Goal: Task Accomplishment & Management: Manage account settings

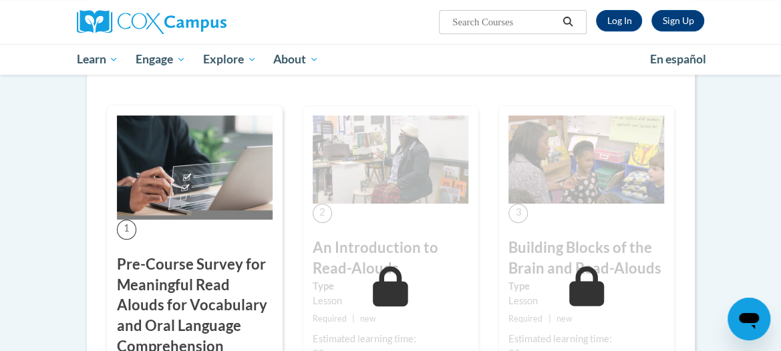
scroll to position [267, 0]
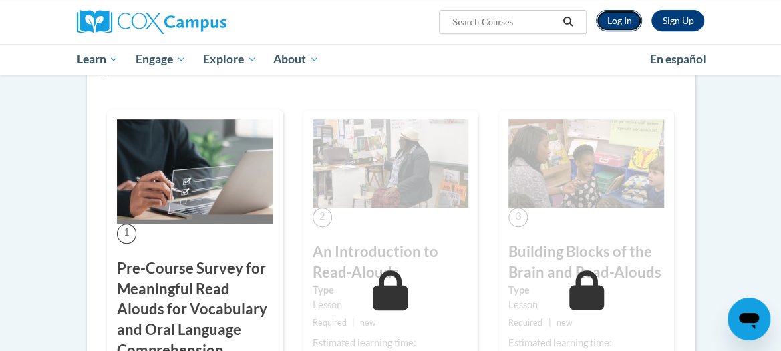
click at [627, 24] on link "Log In" at bounding box center [619, 20] width 46 height 21
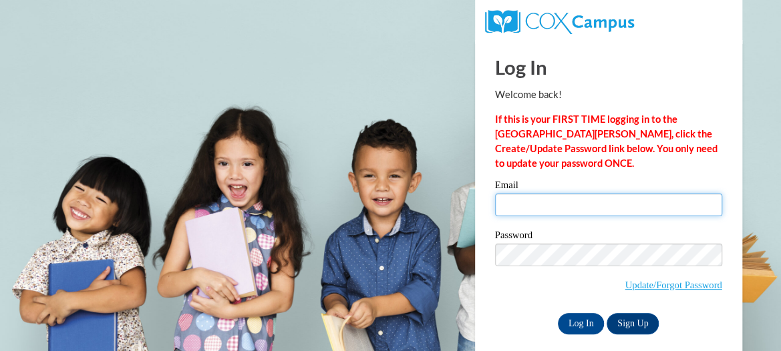
click at [596, 210] on input "Email" at bounding box center [608, 205] width 227 height 23
type input "[EMAIL_ADDRESS][DOMAIN_NAME]"
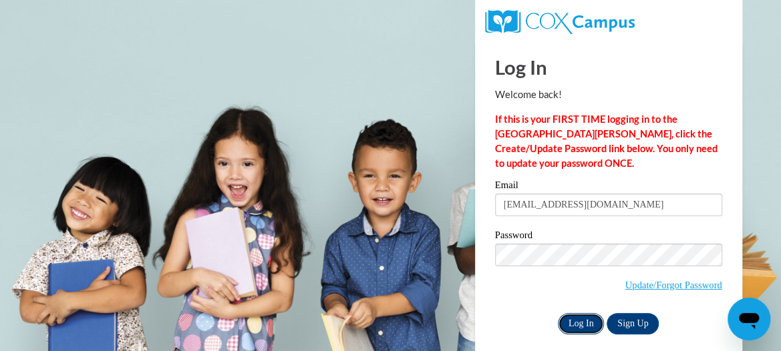
click at [579, 324] on input "Log In" at bounding box center [581, 323] width 47 height 21
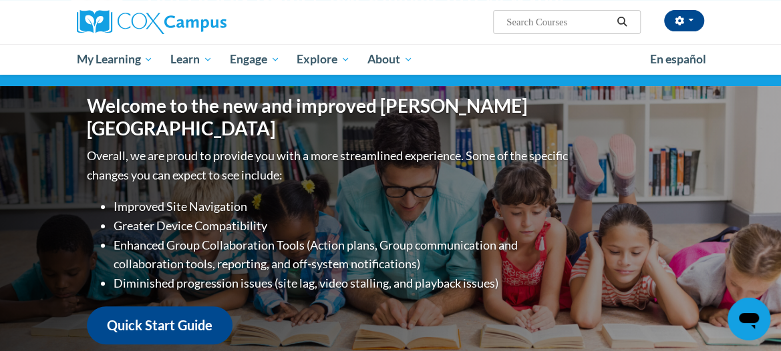
scroll to position [267, 0]
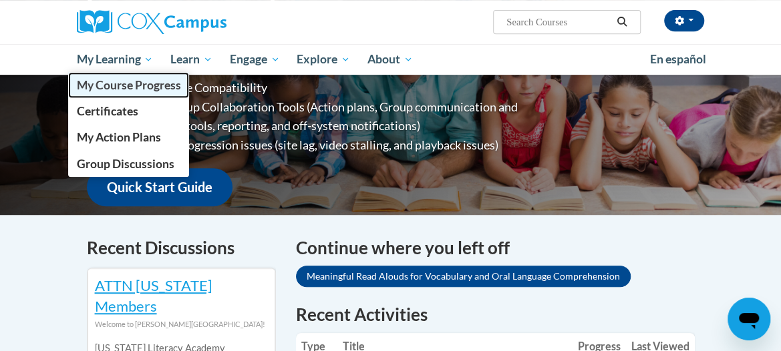
click at [151, 89] on span "My Course Progress" at bounding box center [128, 85] width 104 height 14
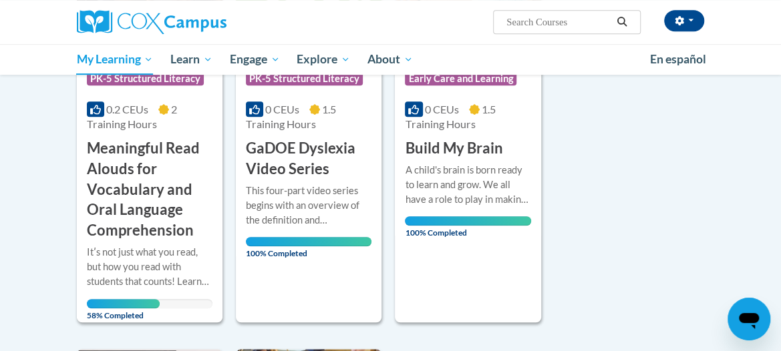
scroll to position [401, 0]
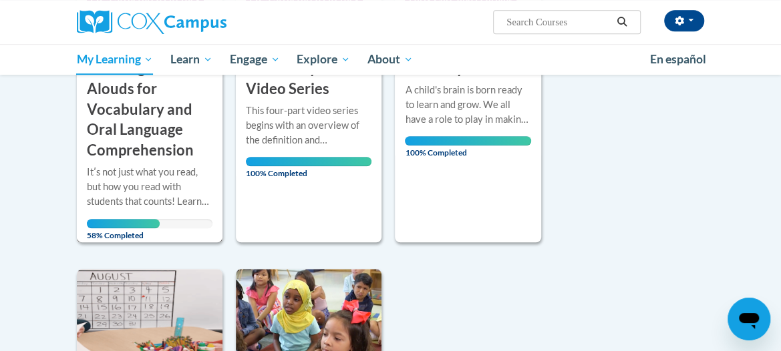
click at [151, 169] on div "Itʹs not just what you read, but how you read with students that counts! Learn …" at bounding box center [150, 187] width 126 height 44
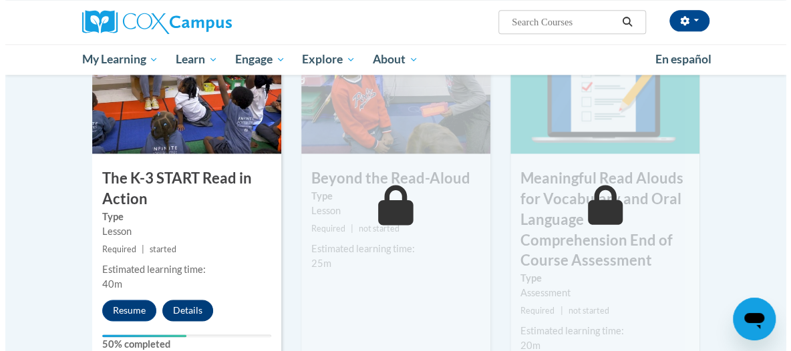
scroll to position [868, 0]
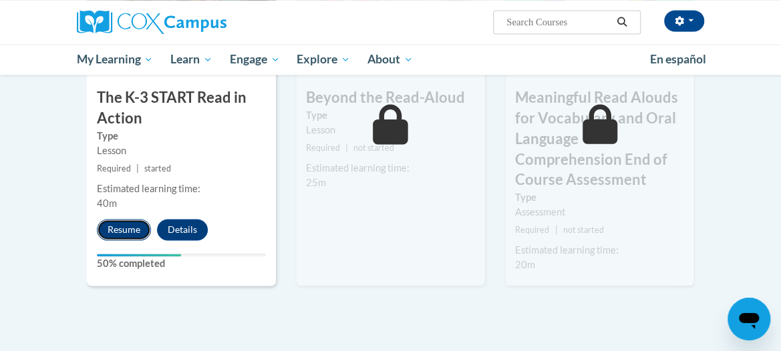
click at [129, 230] on button "Resume" at bounding box center [124, 229] width 54 height 21
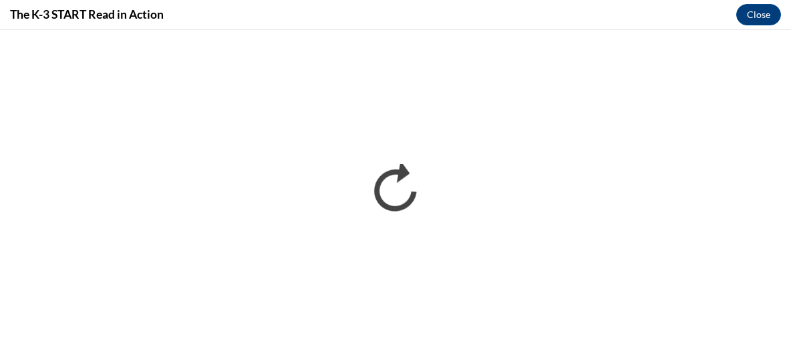
scroll to position [0, 0]
